Goal: Information Seeking & Learning: Learn about a topic

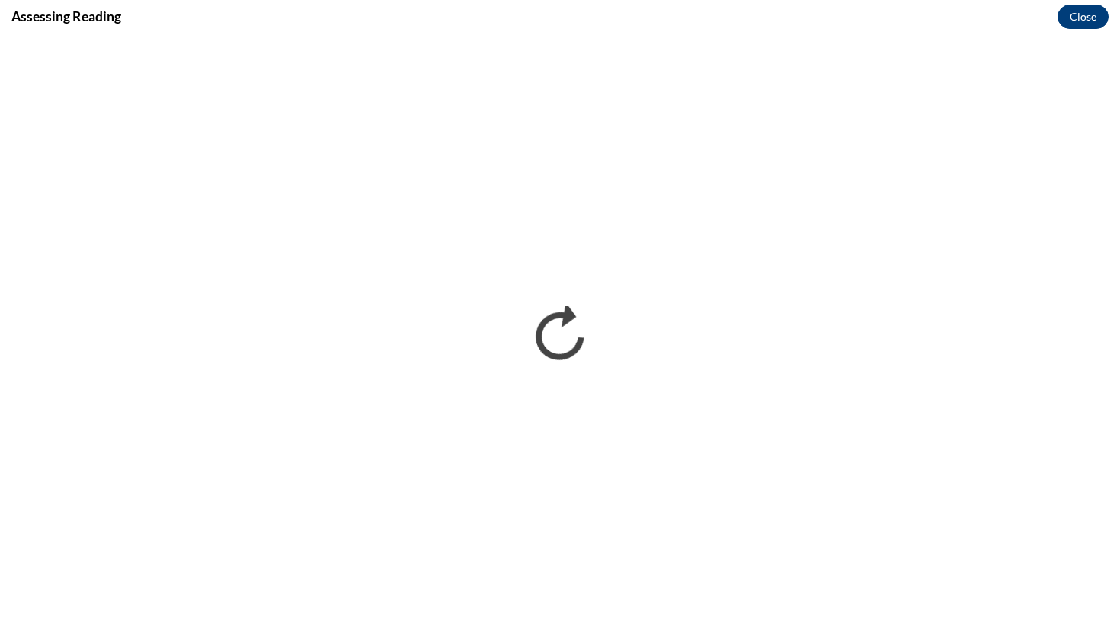
click at [1096, 18] on button "Close" at bounding box center [1083, 17] width 51 height 24
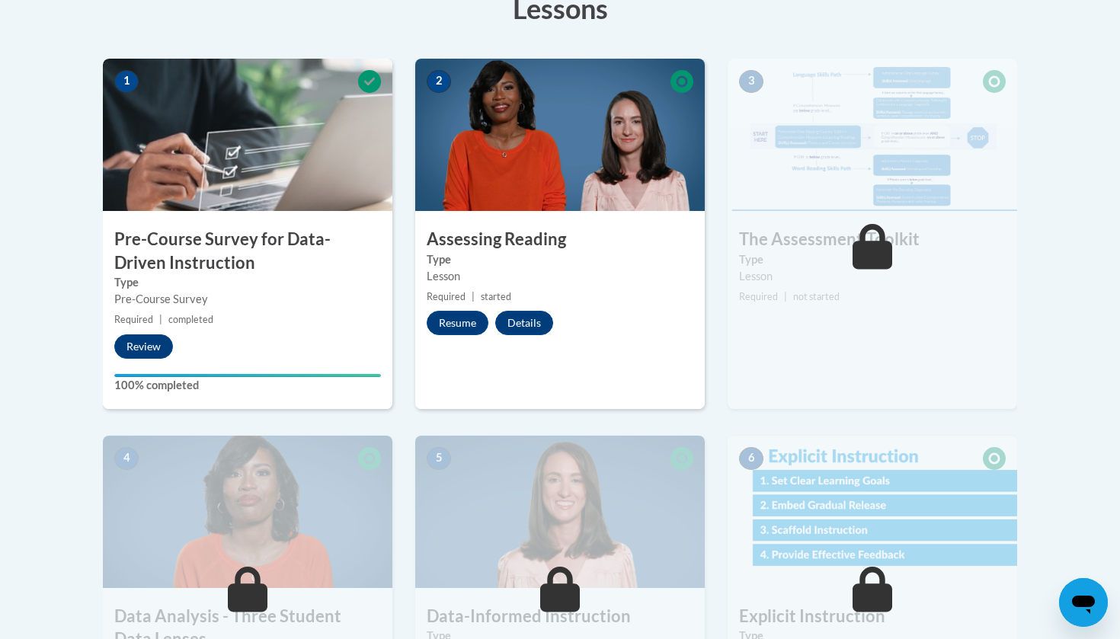
scroll to position [415, 0]
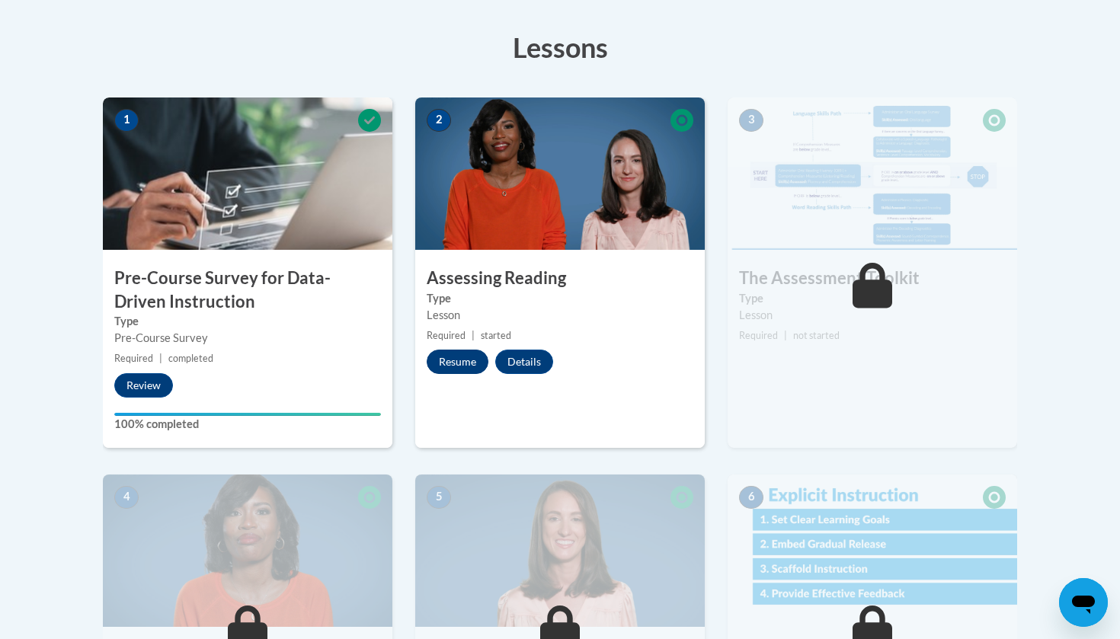
click at [457, 368] on button "Resume" at bounding box center [458, 362] width 62 height 24
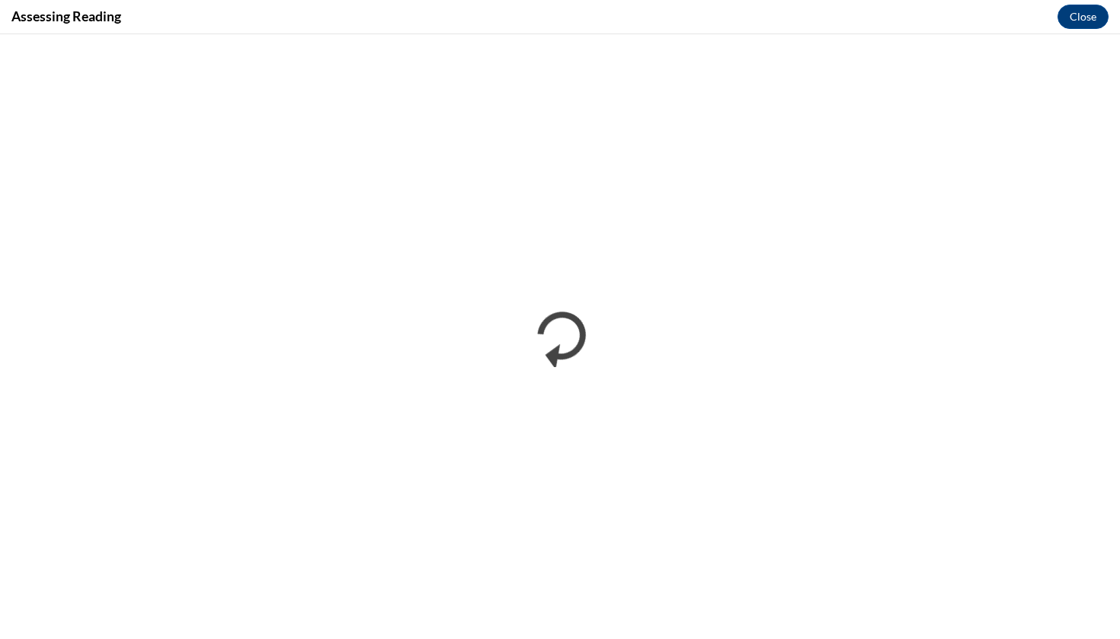
scroll to position [0, 0]
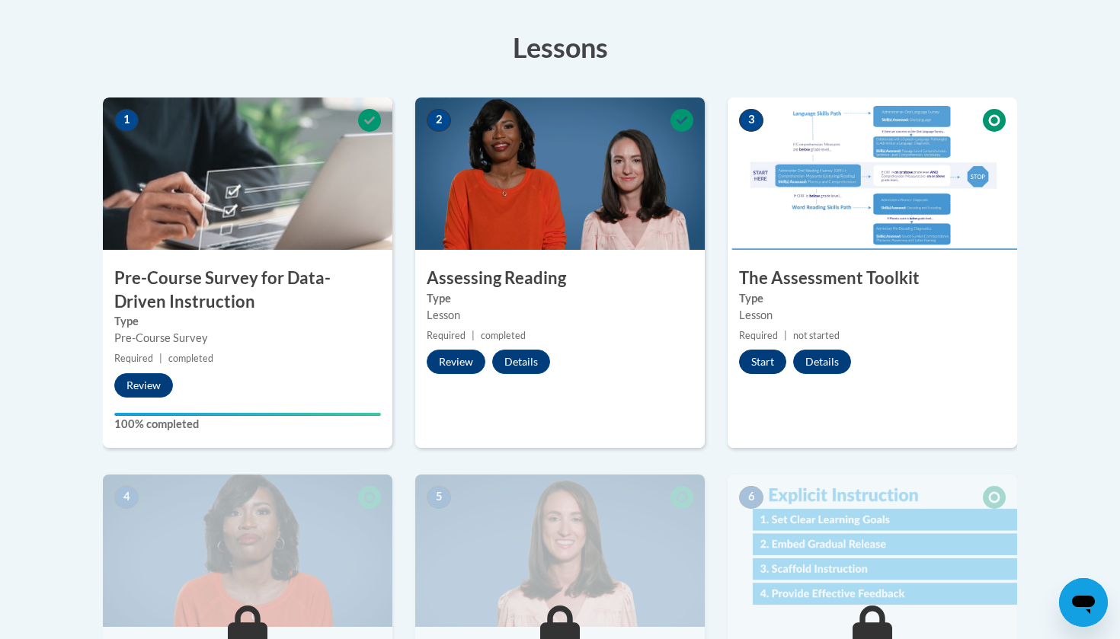
click at [763, 357] on button "Start" at bounding box center [762, 362] width 47 height 24
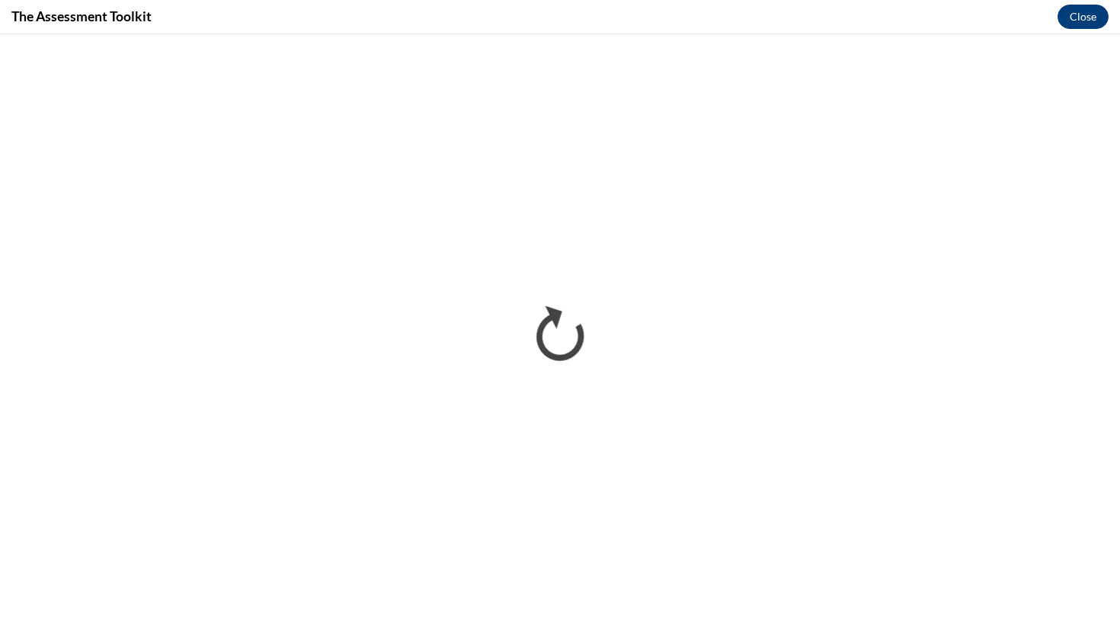
click at [1097, 18] on button "Close" at bounding box center [1083, 17] width 51 height 24
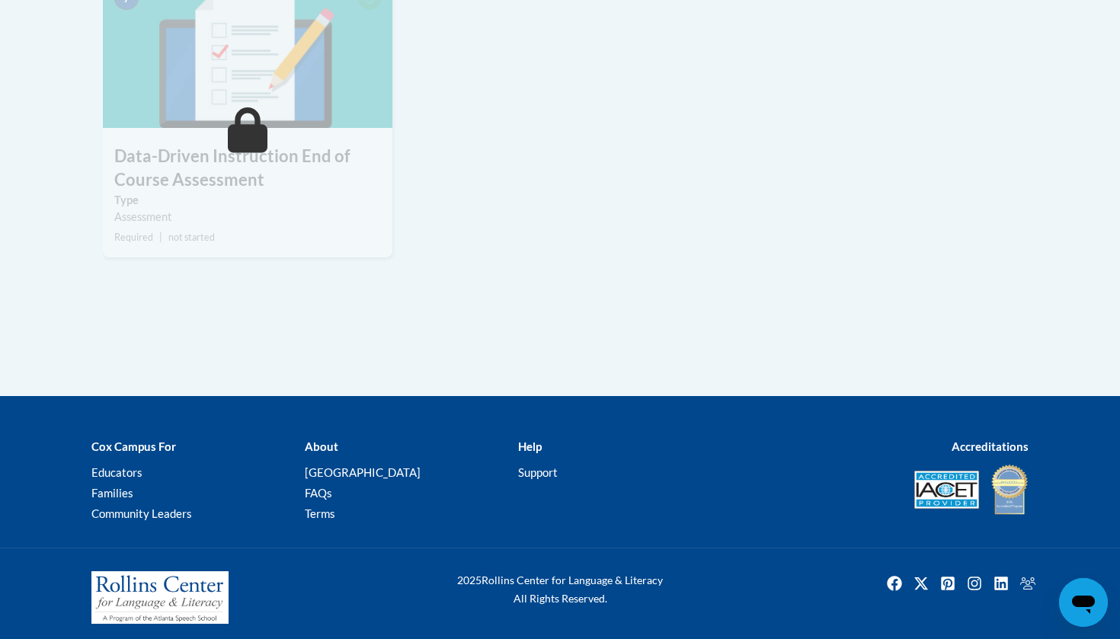
scroll to position [514, 0]
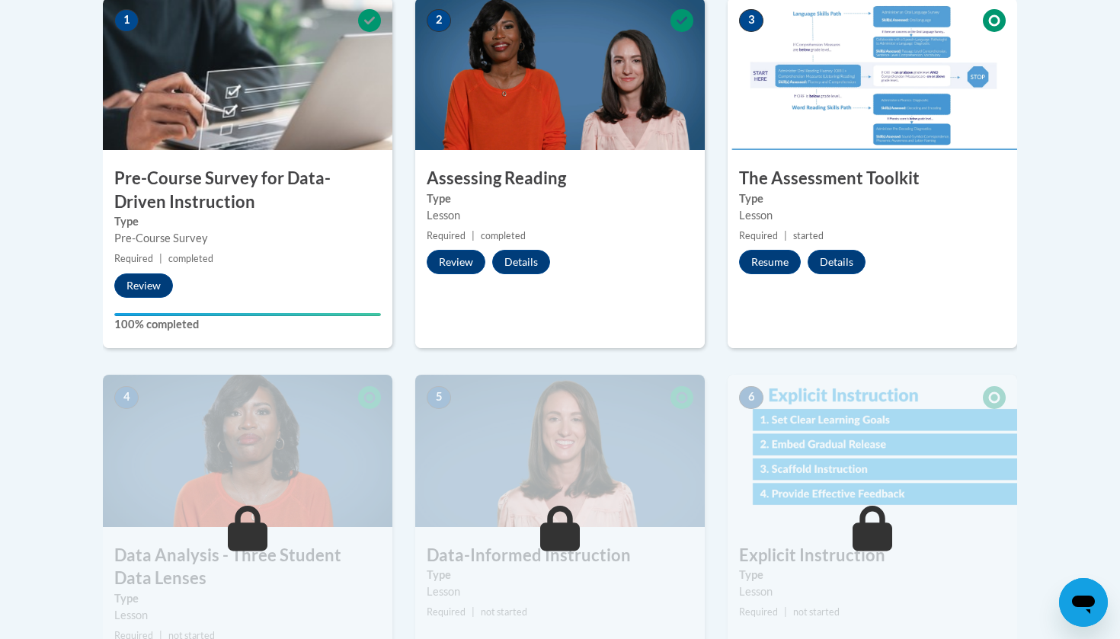
click at [761, 274] on div "3 The Assessment Toolkit Type Lesson Required | started Resume Details Feedback" at bounding box center [873, 173] width 290 height 351
click at [761, 259] on button "Resume" at bounding box center [770, 262] width 62 height 24
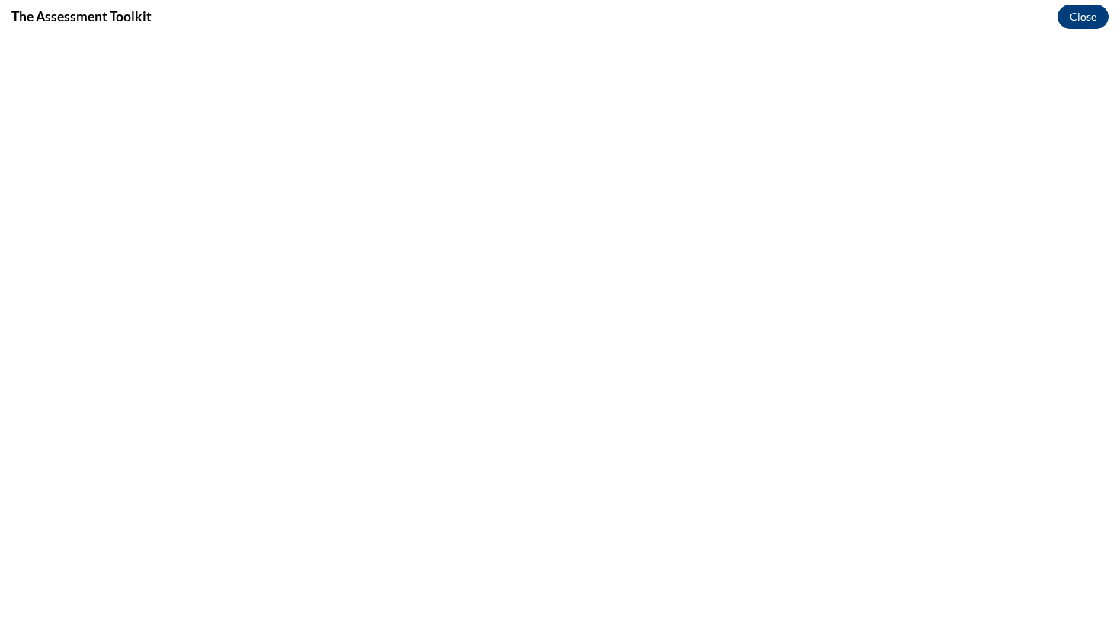
click at [1086, 11] on button "Close" at bounding box center [1083, 17] width 51 height 24
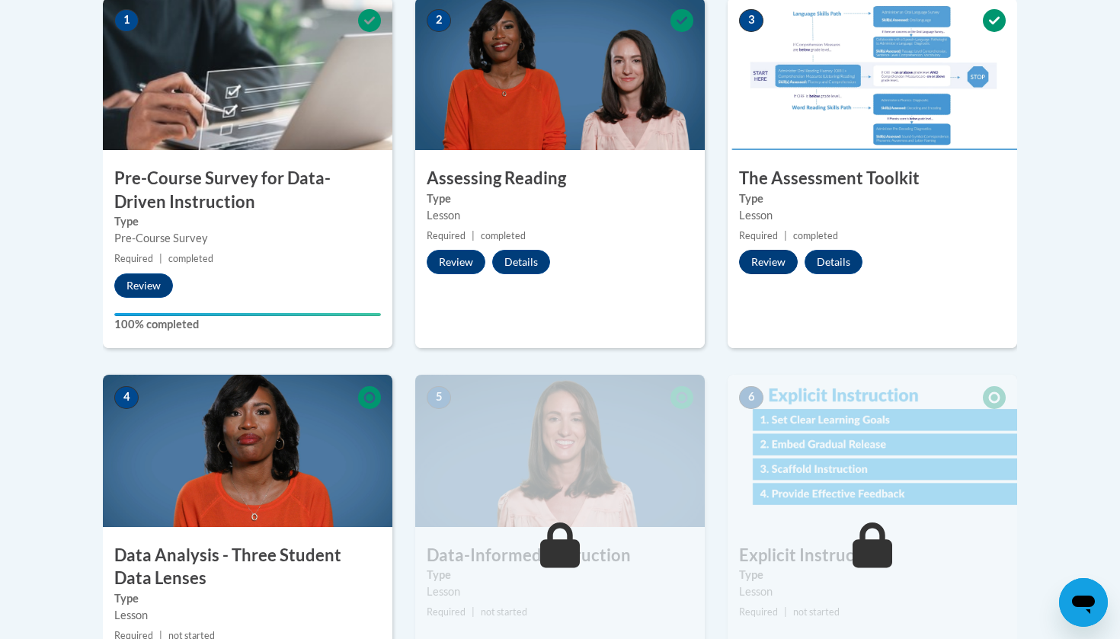
click at [759, 261] on button "Review" at bounding box center [768, 262] width 59 height 24
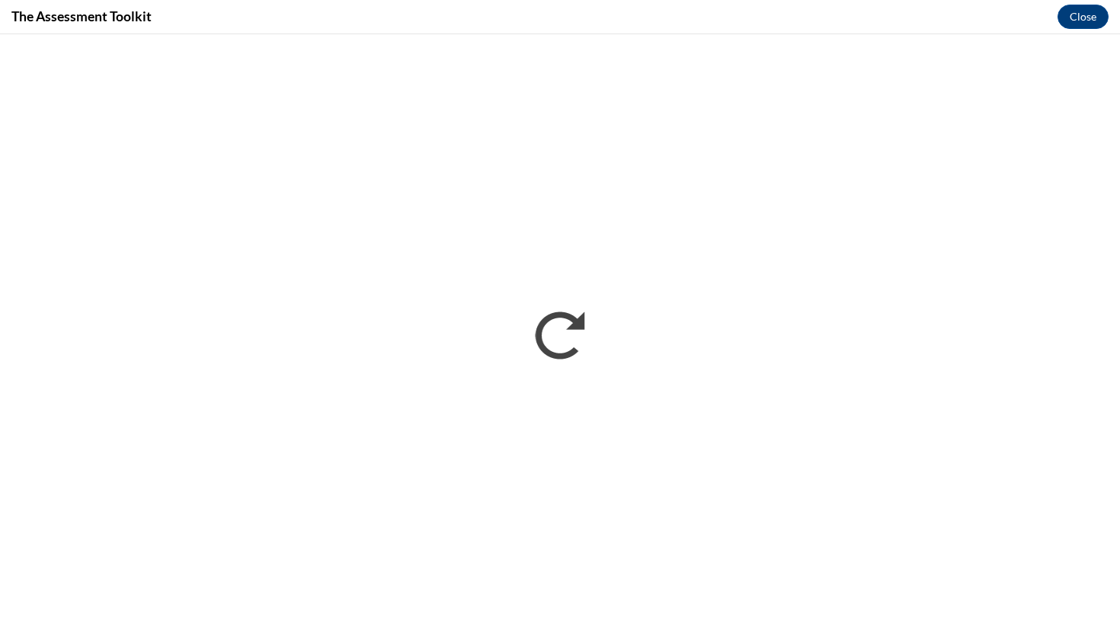
scroll to position [0, 0]
click at [1080, 8] on button "Close" at bounding box center [1083, 17] width 51 height 24
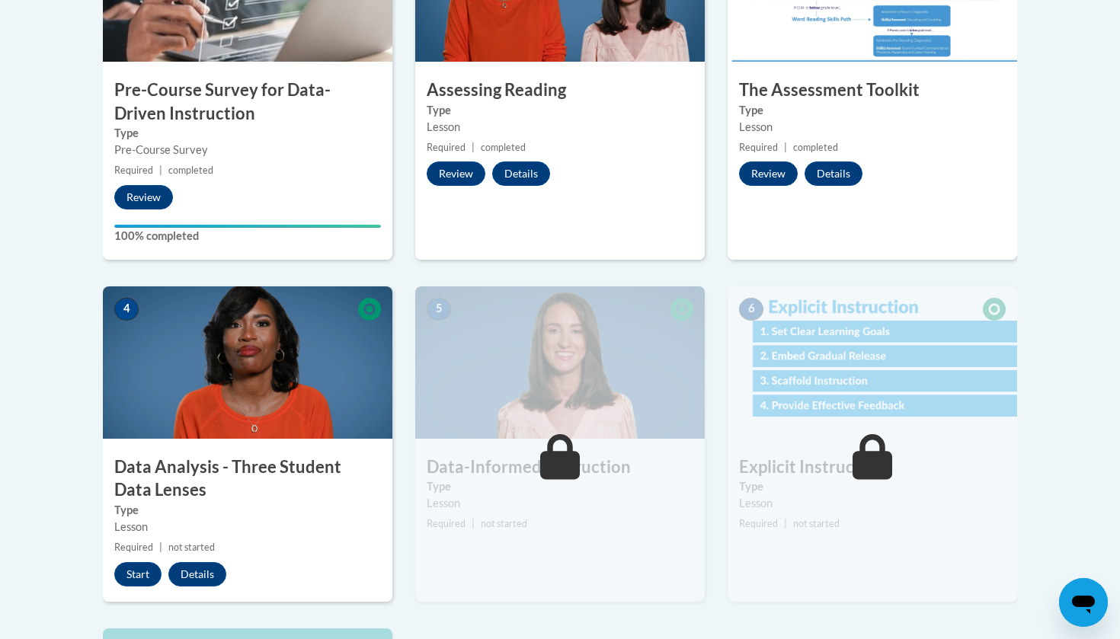
scroll to position [662, 0]
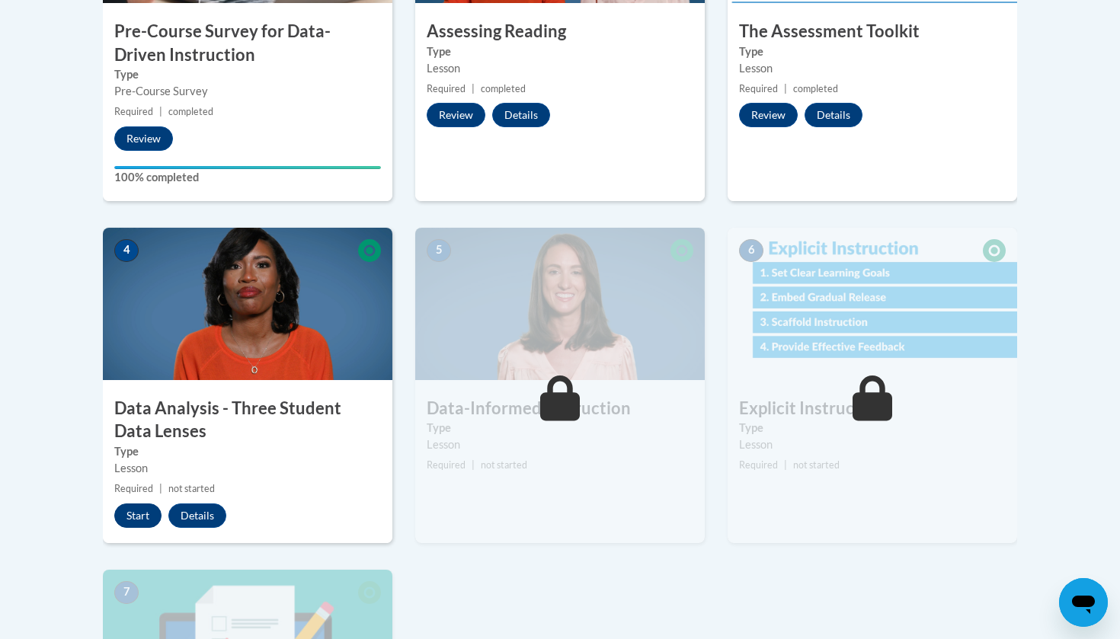
click at [128, 504] on button "Start" at bounding box center [137, 516] width 47 height 24
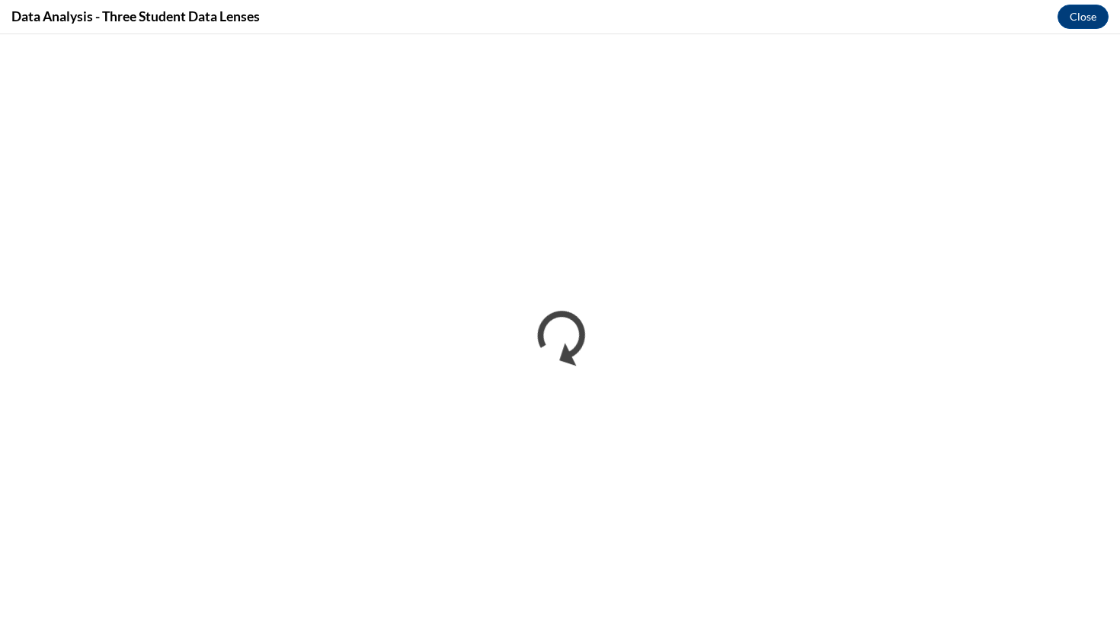
scroll to position [0, 0]
